Goal: Task Accomplishment & Management: Manage account settings

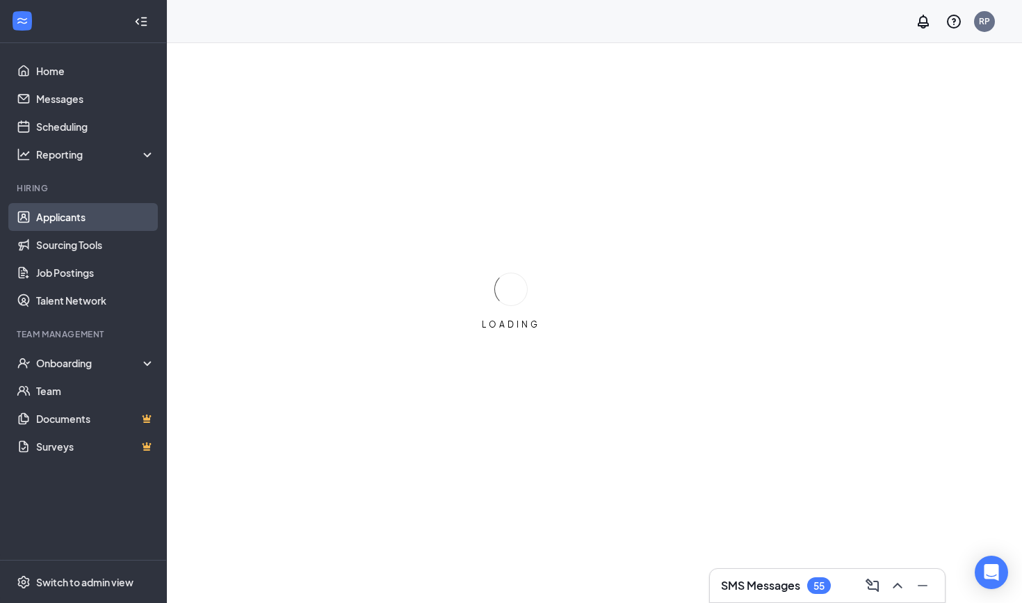
click at [55, 216] on link "Applicants" at bounding box center [95, 217] width 119 height 28
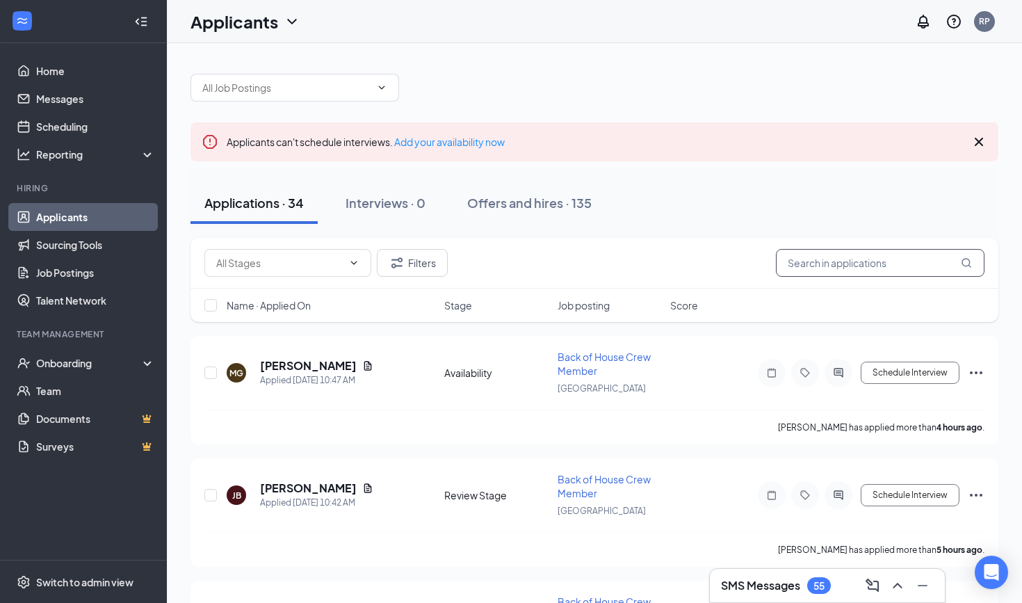
click at [840, 262] on input "text" at bounding box center [880, 263] width 209 height 28
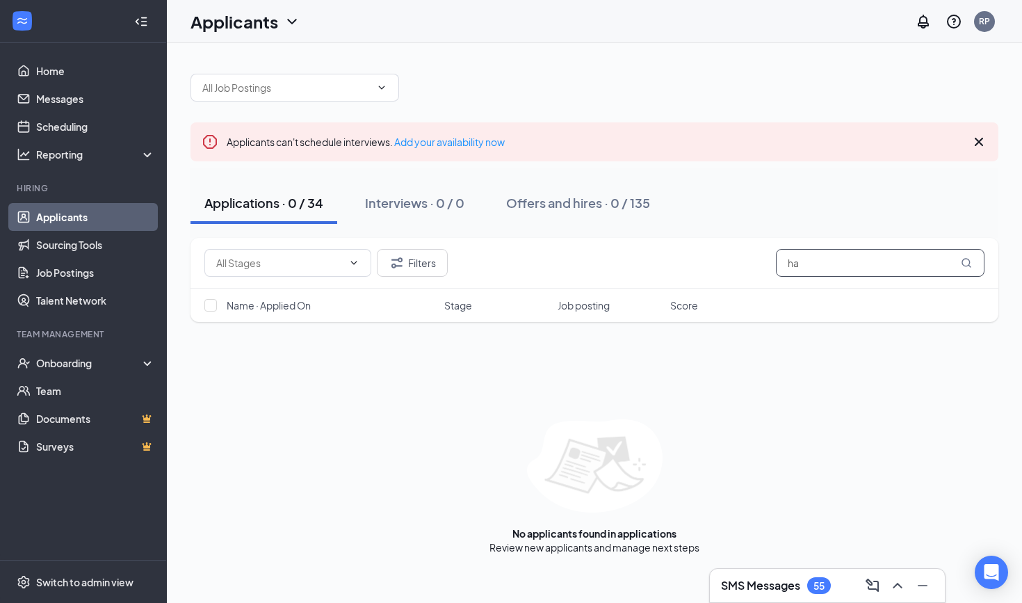
type input "h"
type input "d"
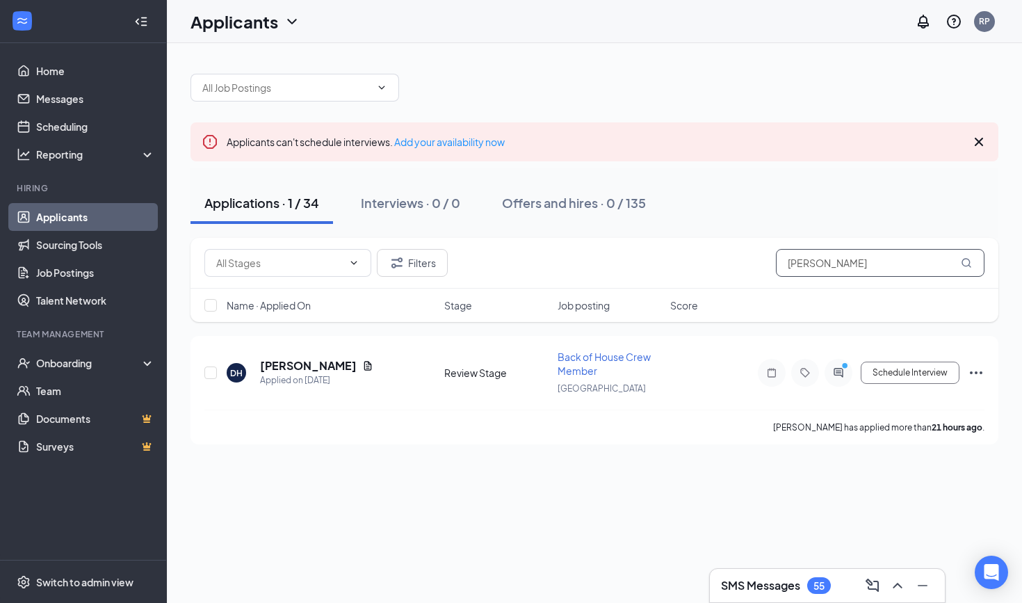
click at [832, 266] on input "[PERSON_NAME]" at bounding box center [880, 263] width 209 height 28
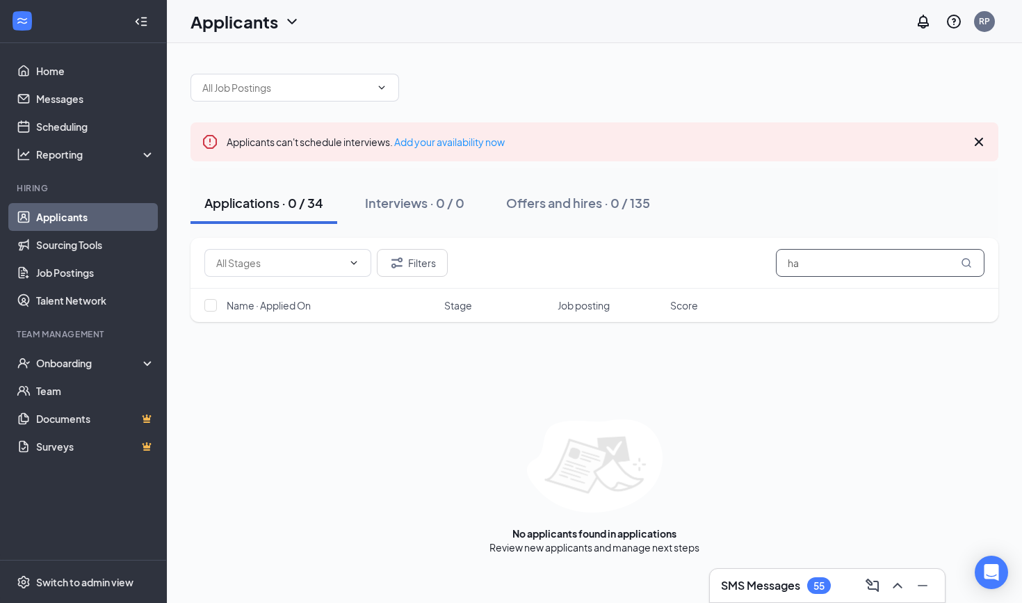
type input "h"
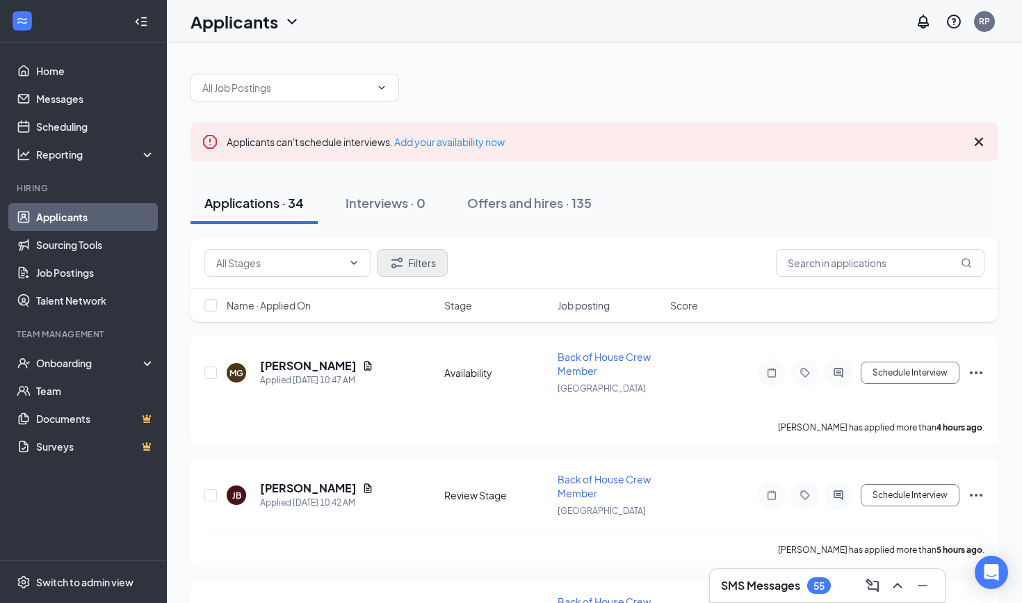
click at [418, 268] on button "Filters" at bounding box center [412, 263] width 71 height 28
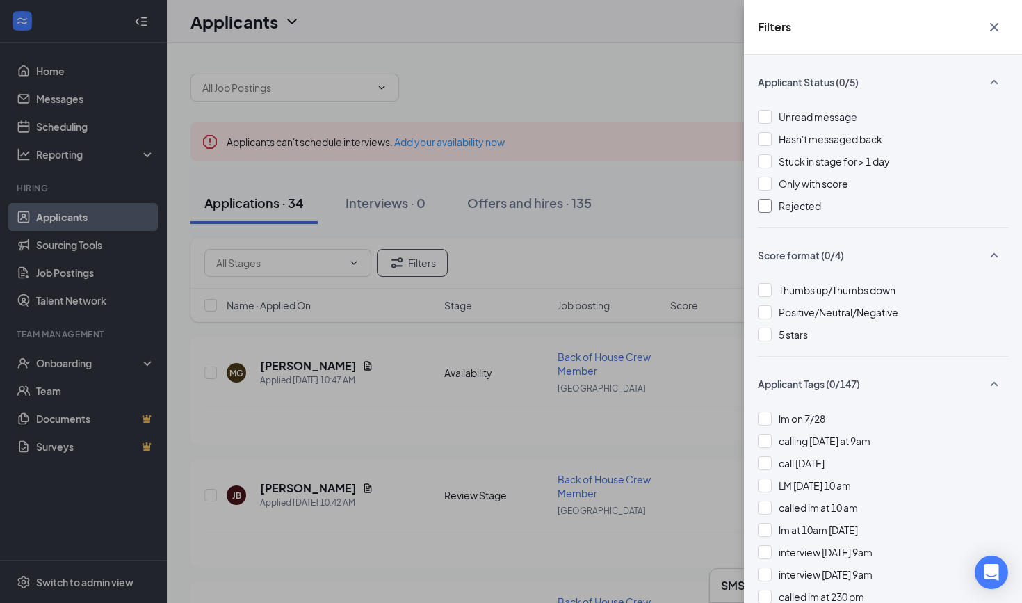
click at [763, 206] on div at bounding box center [765, 206] width 14 height 14
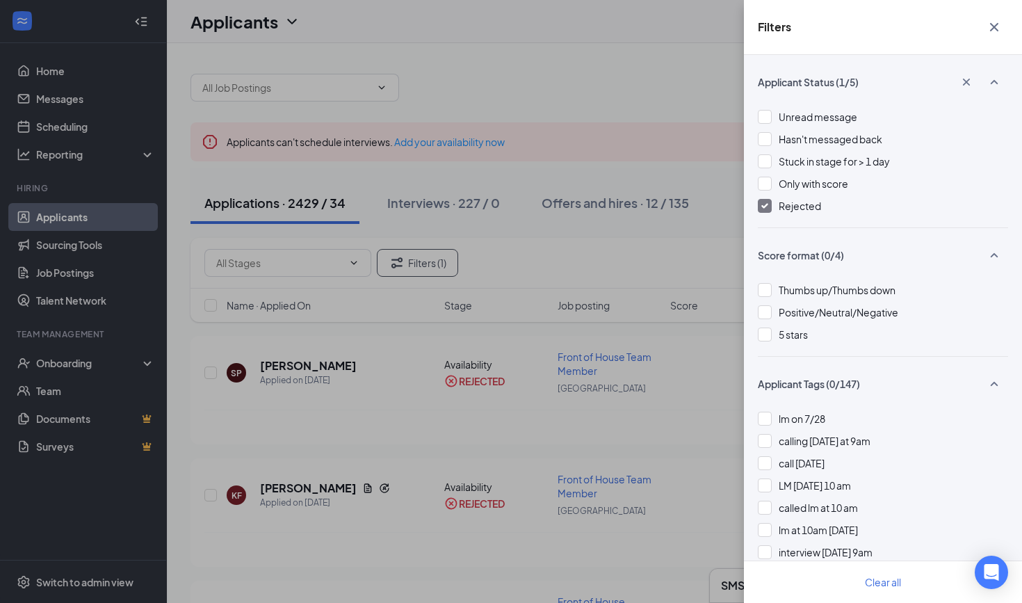
click at [676, 177] on div "Filters Applicant Status (1/5) Unread message Hasn't messaged back Stuck in sta…" at bounding box center [511, 301] width 1022 height 603
click at [766, 206] on img at bounding box center [764, 206] width 7 height 6
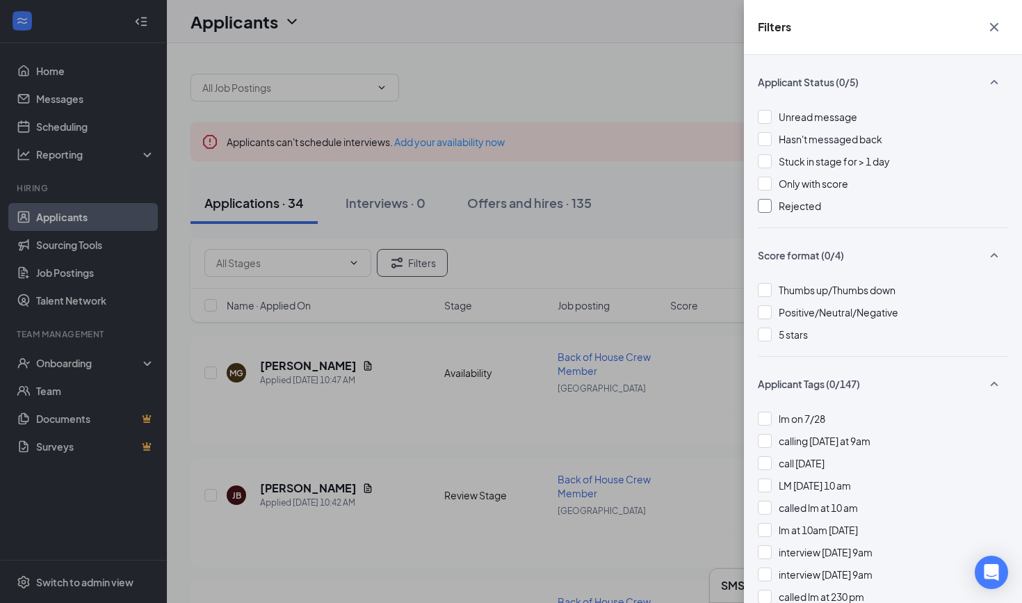
click at [993, 27] on icon "Cross" at bounding box center [994, 27] width 17 height 17
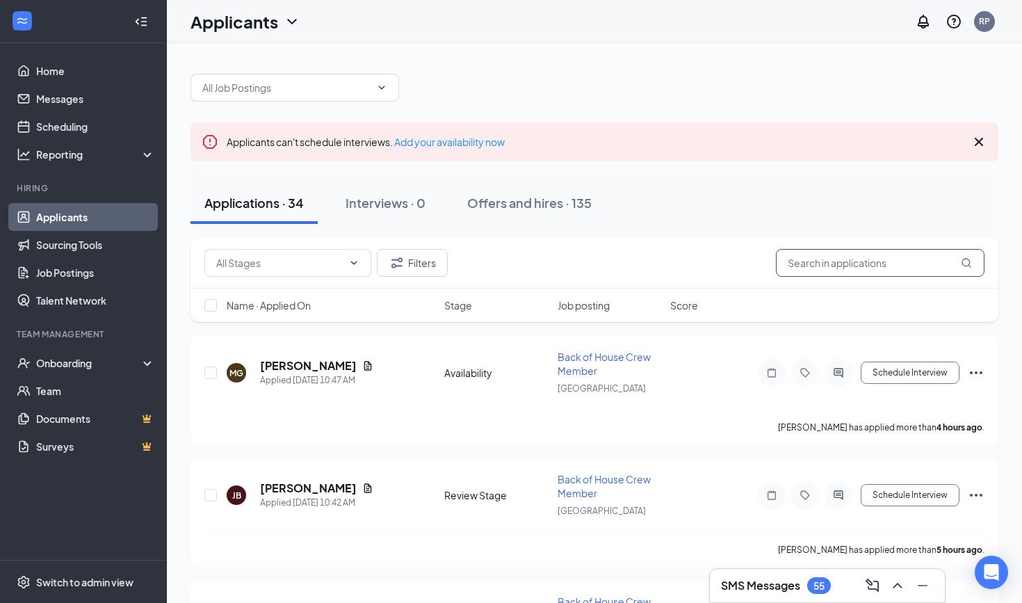
click at [872, 265] on input "text" at bounding box center [880, 263] width 209 height 28
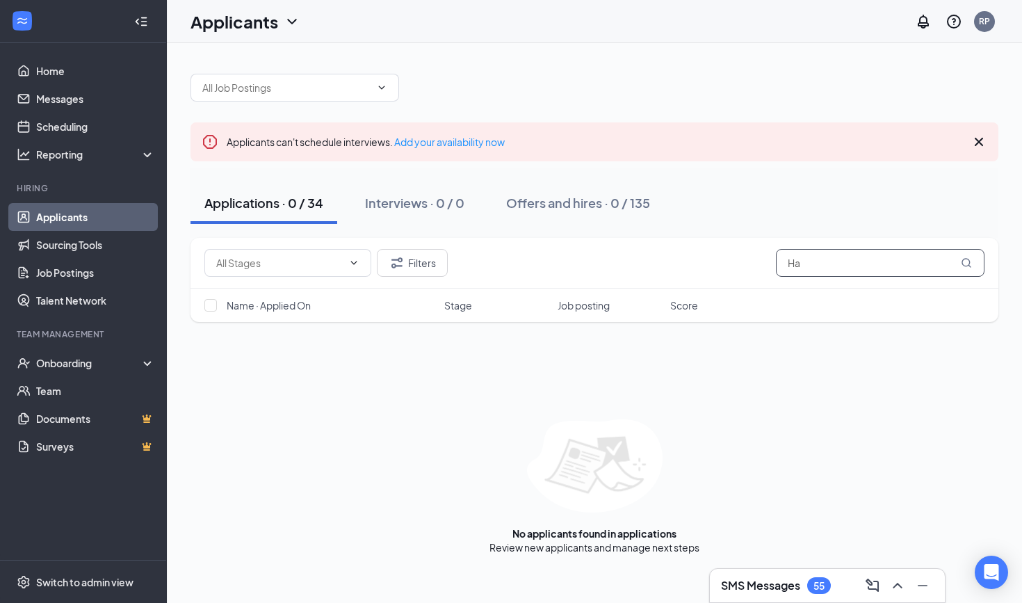
type input "H"
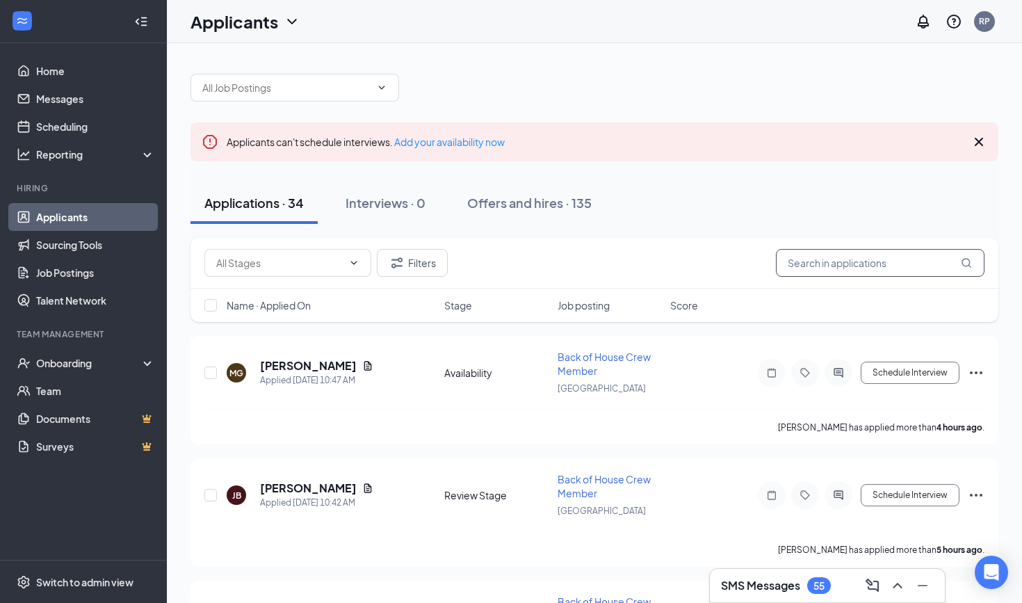
type input "f"
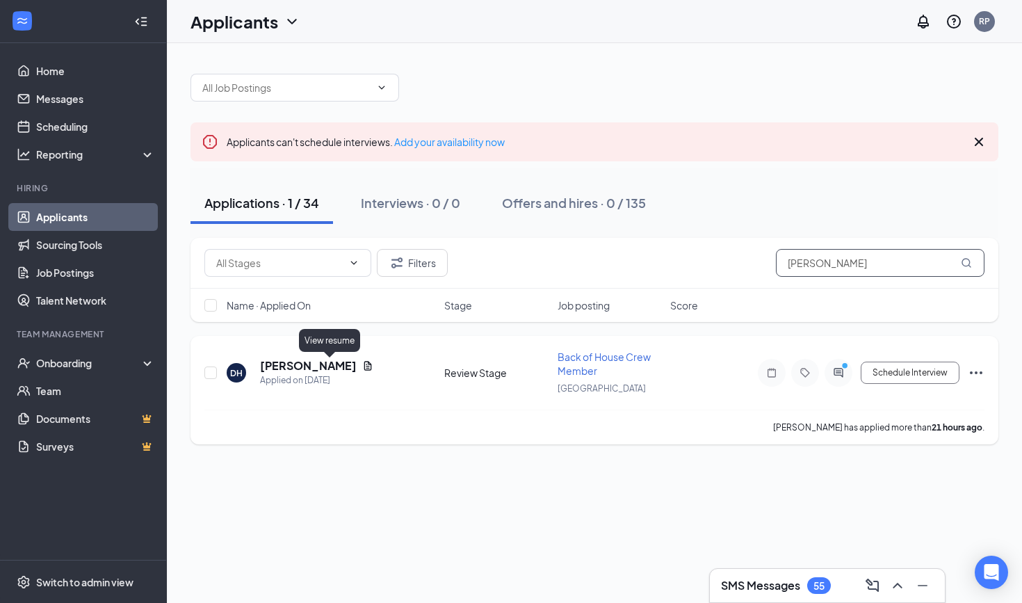
type input "[PERSON_NAME]"
click at [364, 368] on icon "Document" at bounding box center [368, 365] width 8 height 9
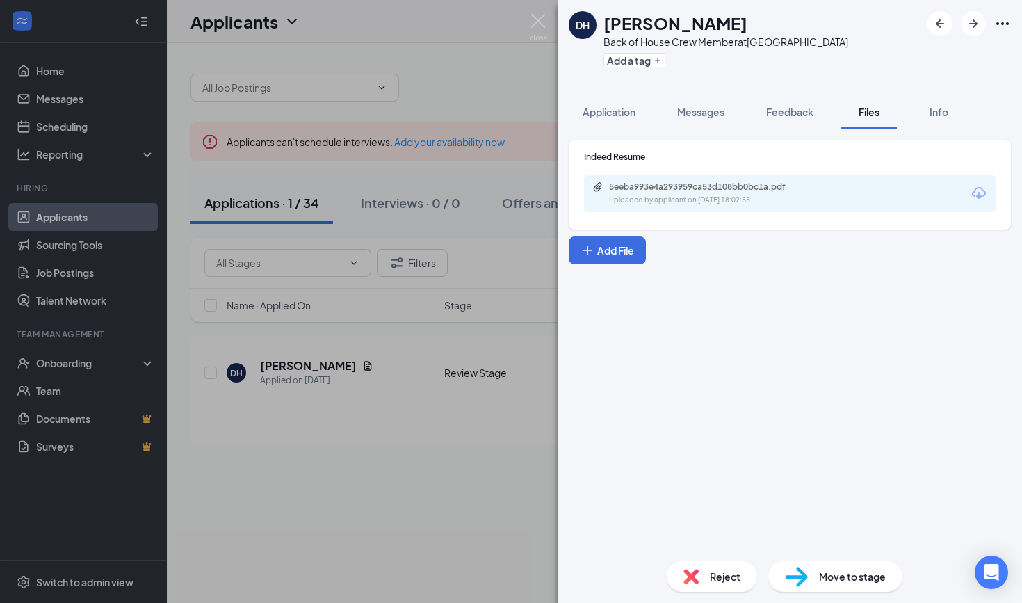
click at [660, 202] on div "Uploaded by applicant on [DATE] 18:02:55" at bounding box center [713, 200] width 209 height 11
